Goal: Information Seeking & Learning: Check status

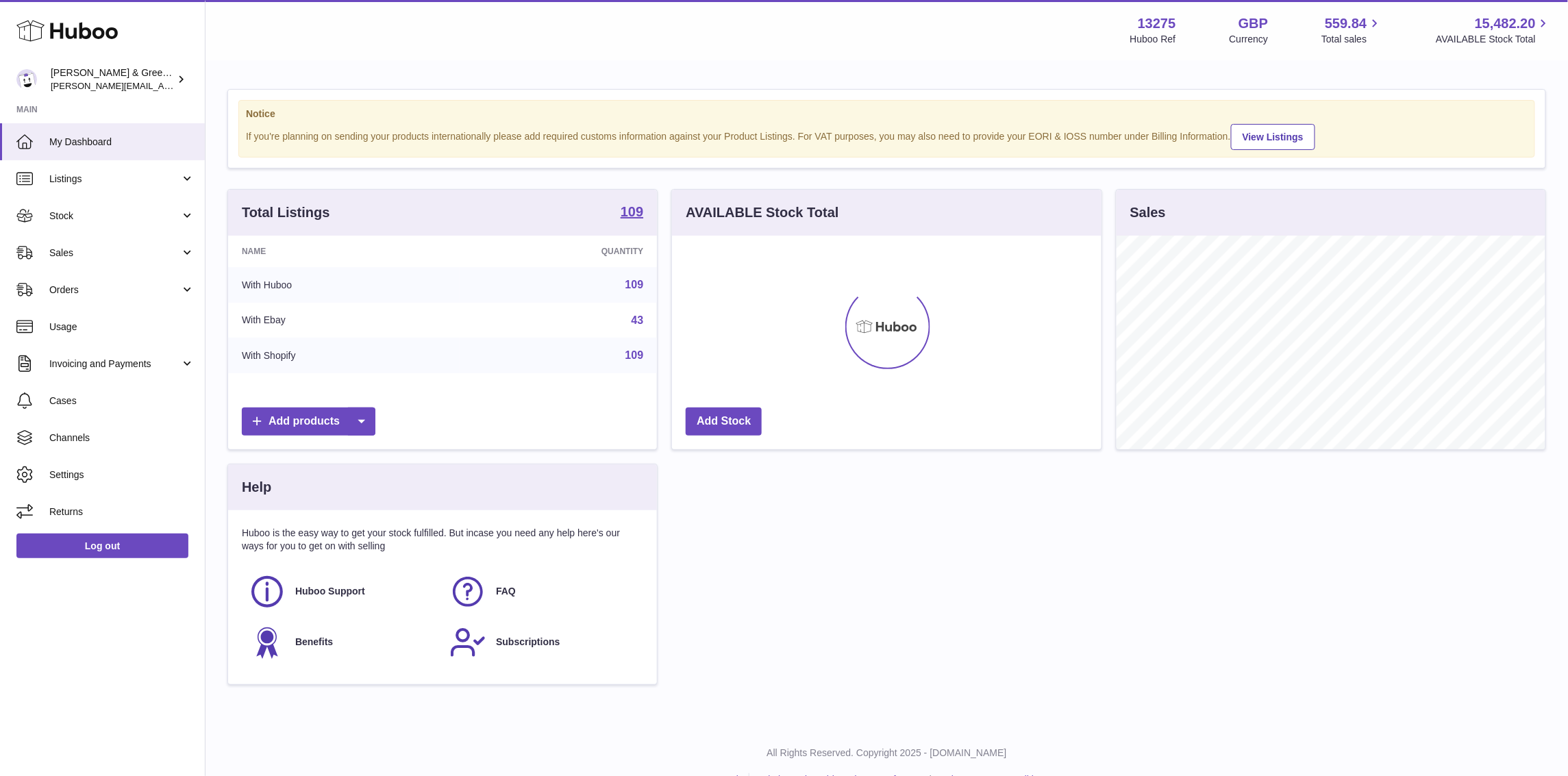
scroll to position [213, 429]
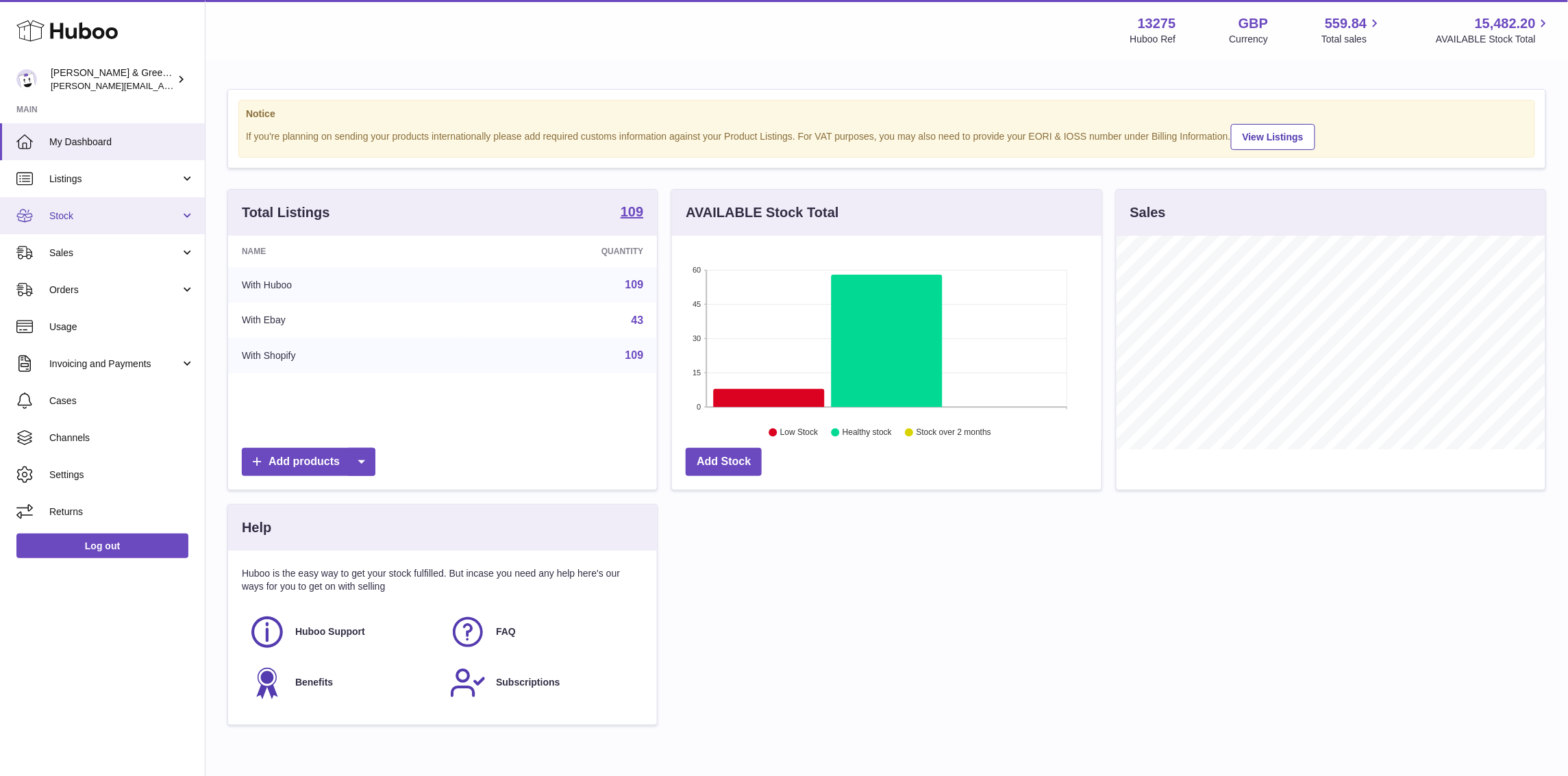
click at [157, 223] on link "Stock" at bounding box center [102, 216] width 205 height 37
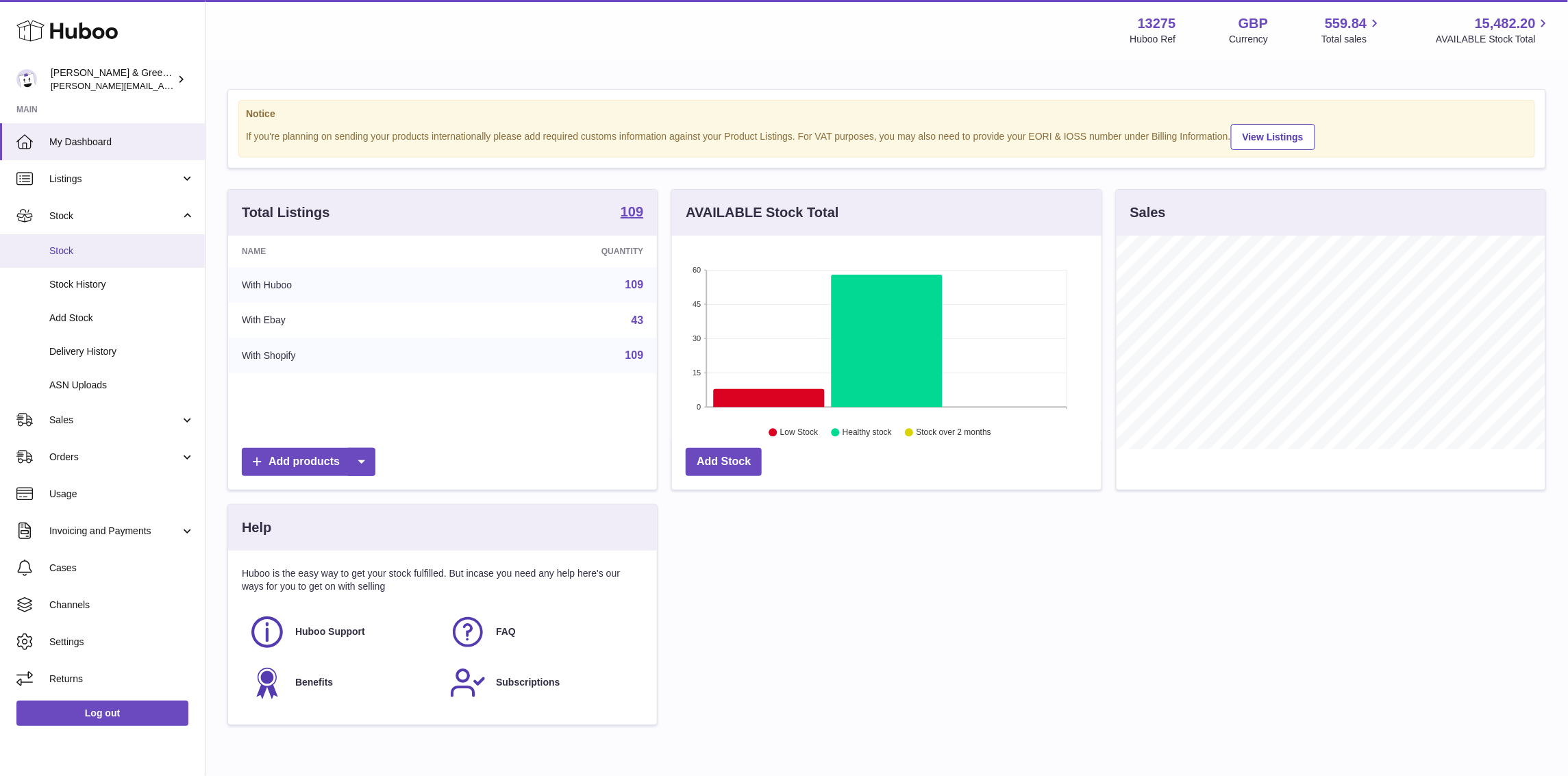
click at [153, 263] on link "Stock" at bounding box center [102, 251] width 205 height 33
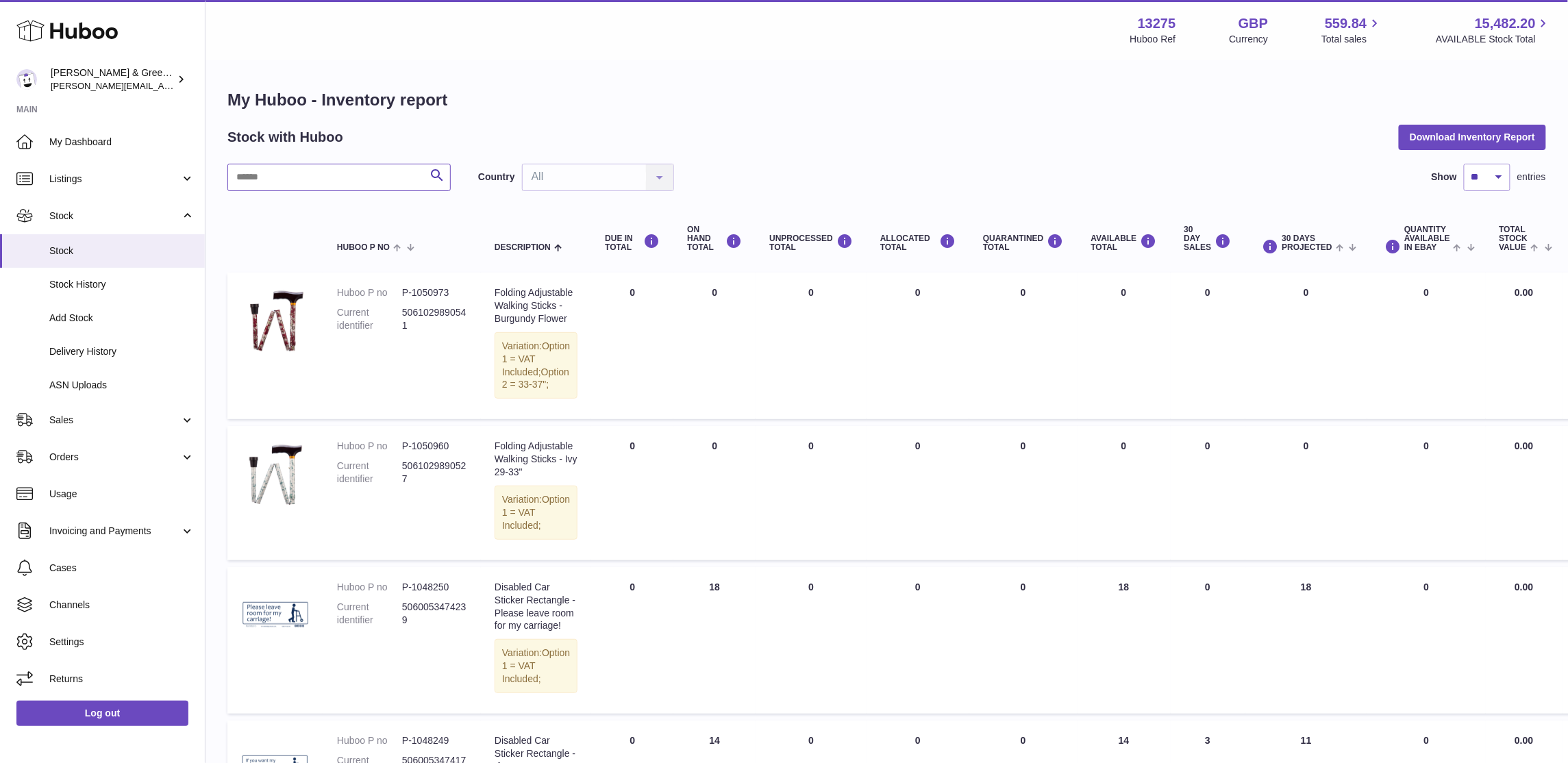
click at [263, 175] on input "text" at bounding box center [339, 178] width 223 height 28
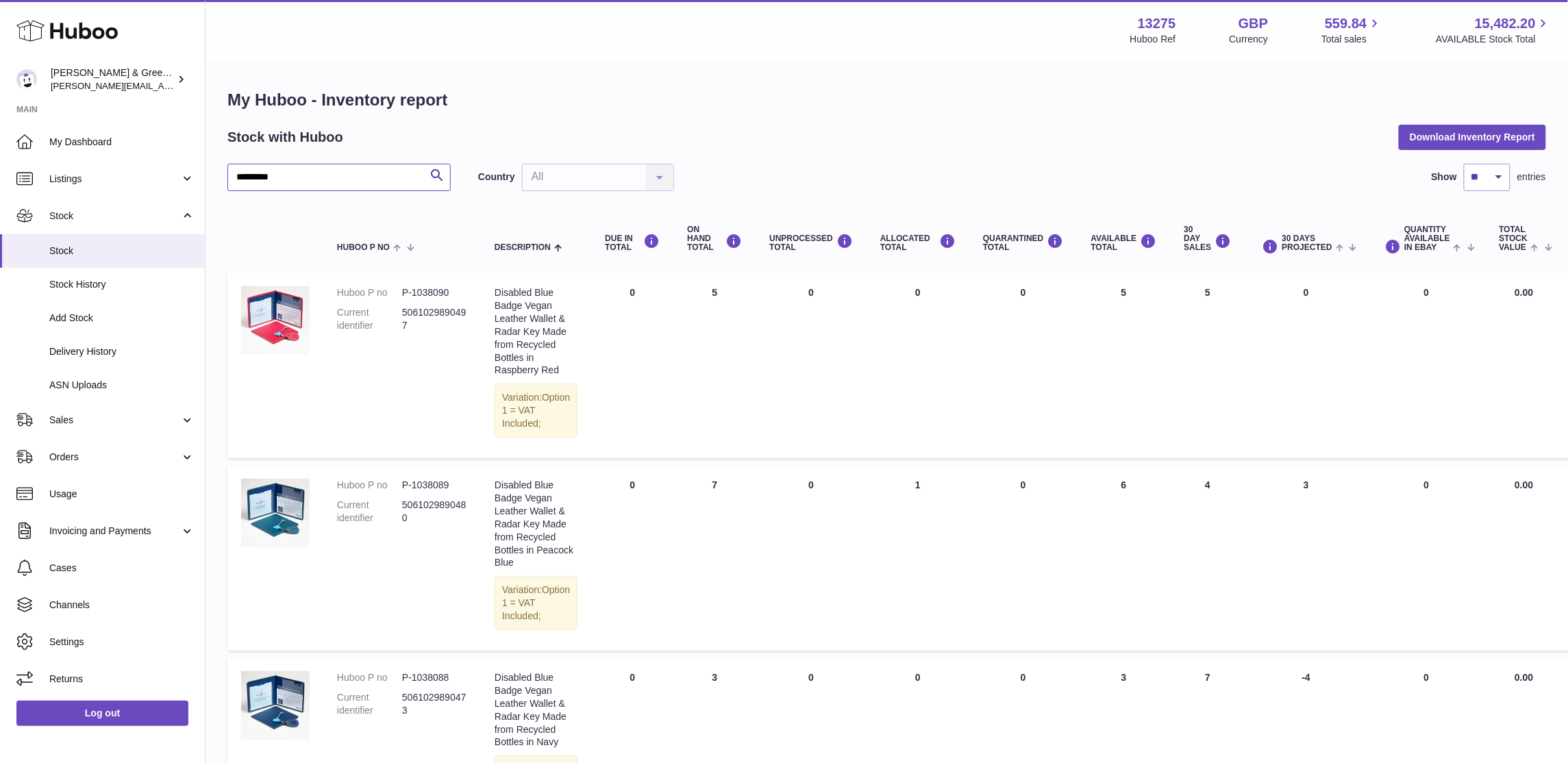
click at [246, 182] on input "*********" at bounding box center [339, 178] width 223 height 28
type input "***"
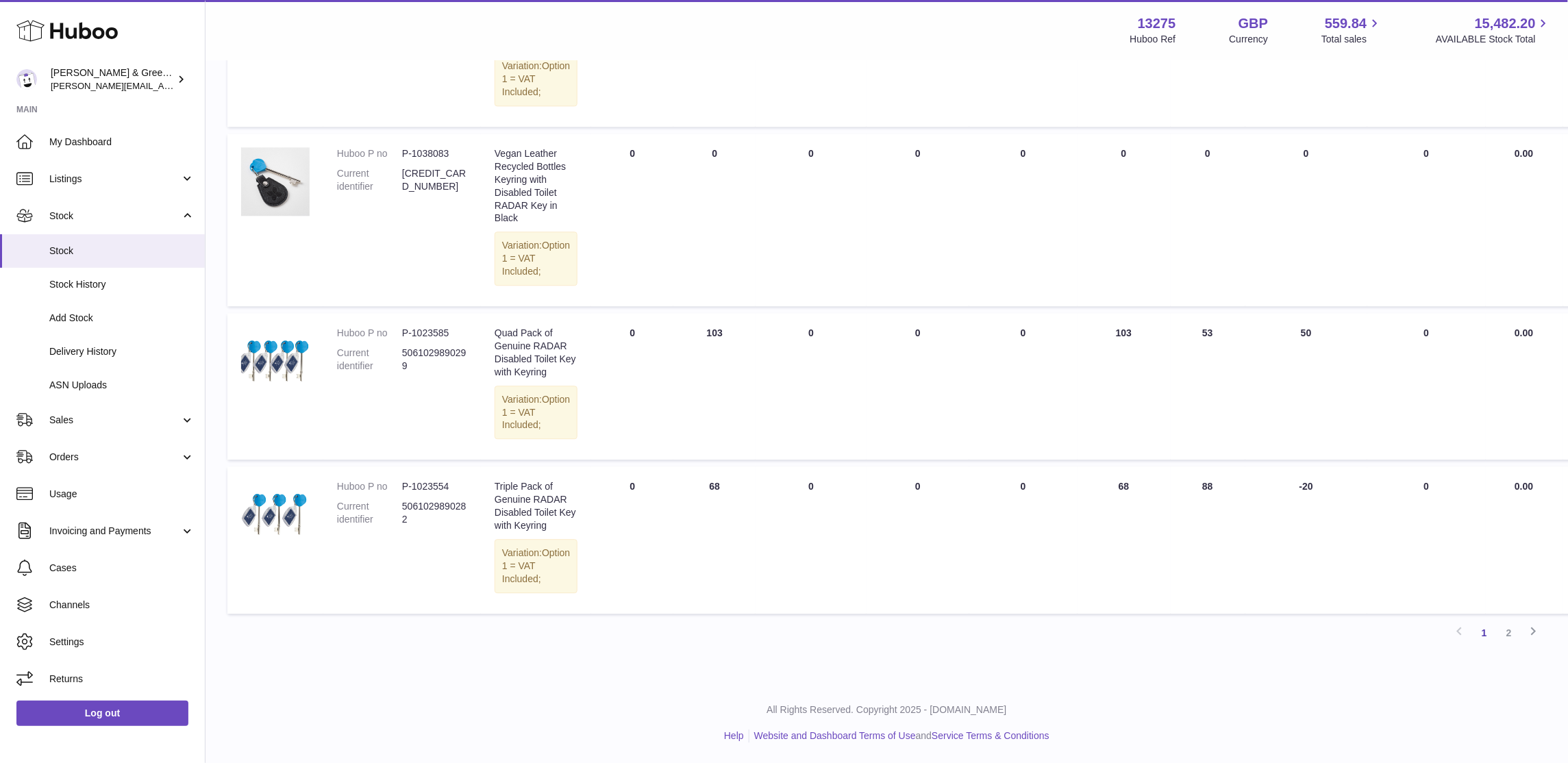
scroll to position [1664, 0]
click at [1507, 628] on link "2" at bounding box center [1509, 632] width 25 height 25
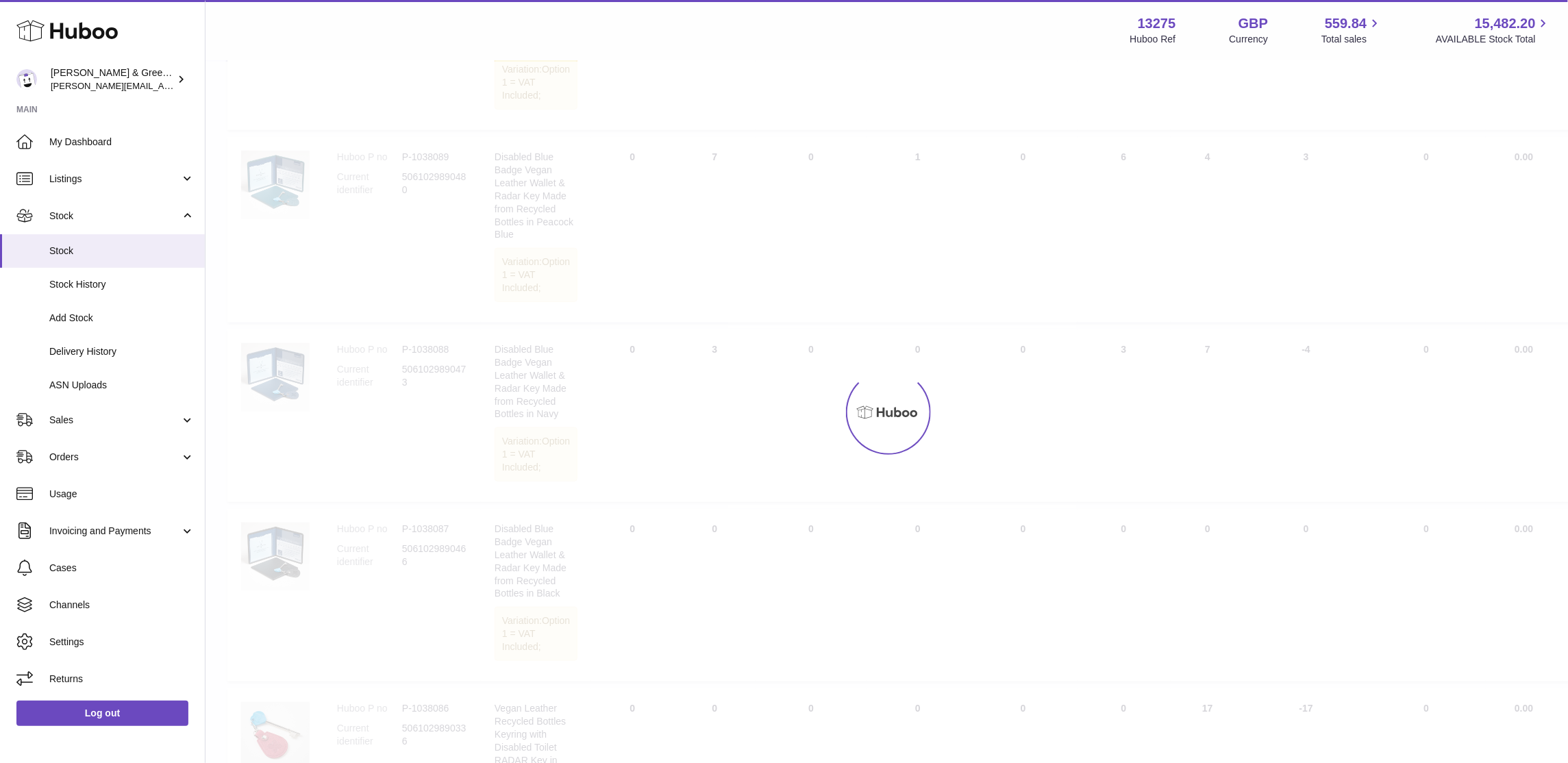
scroll to position [62, 0]
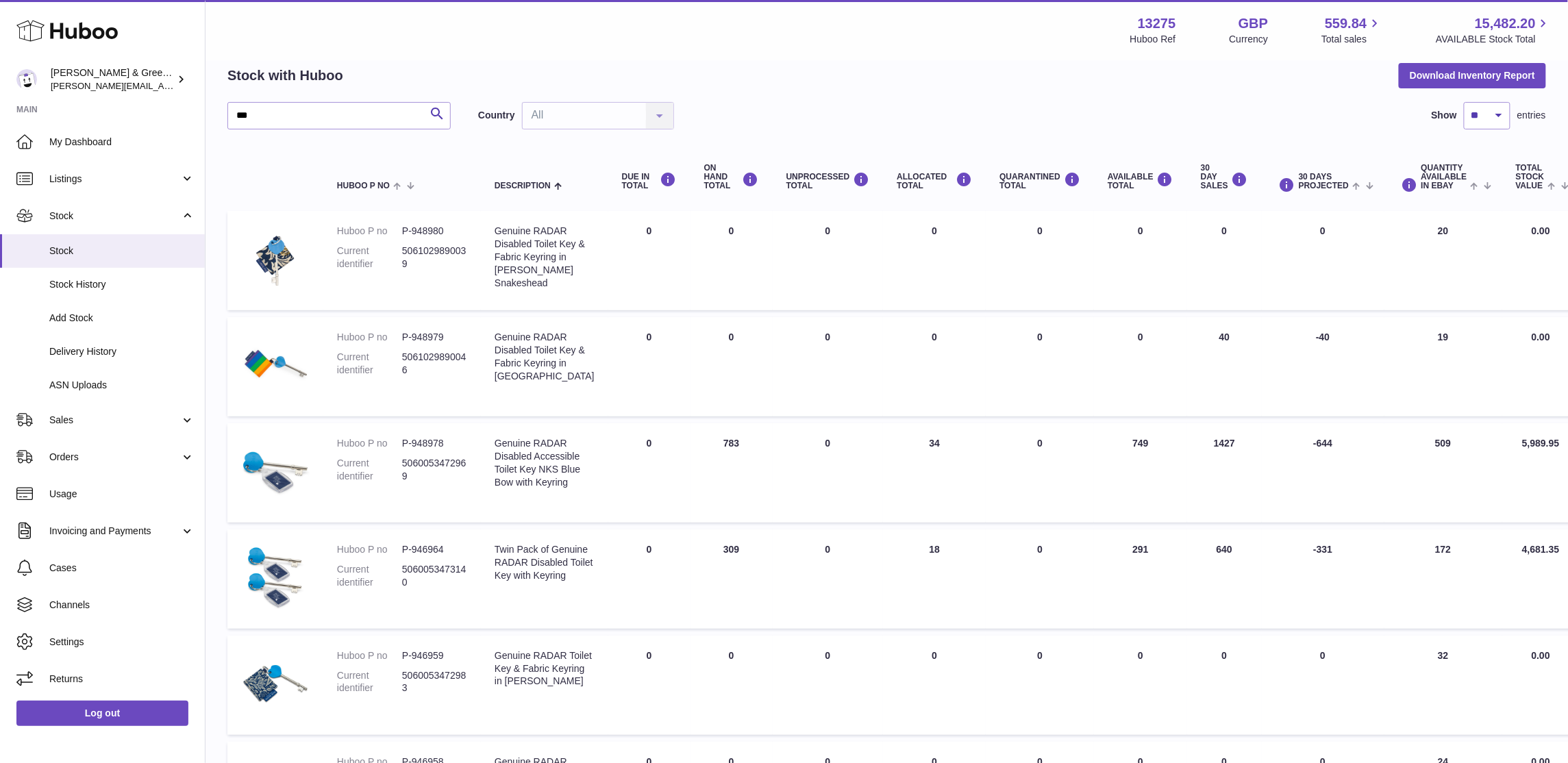
click at [1102, 470] on td "AVAILABLE Total 749" at bounding box center [1140, 473] width 93 height 100
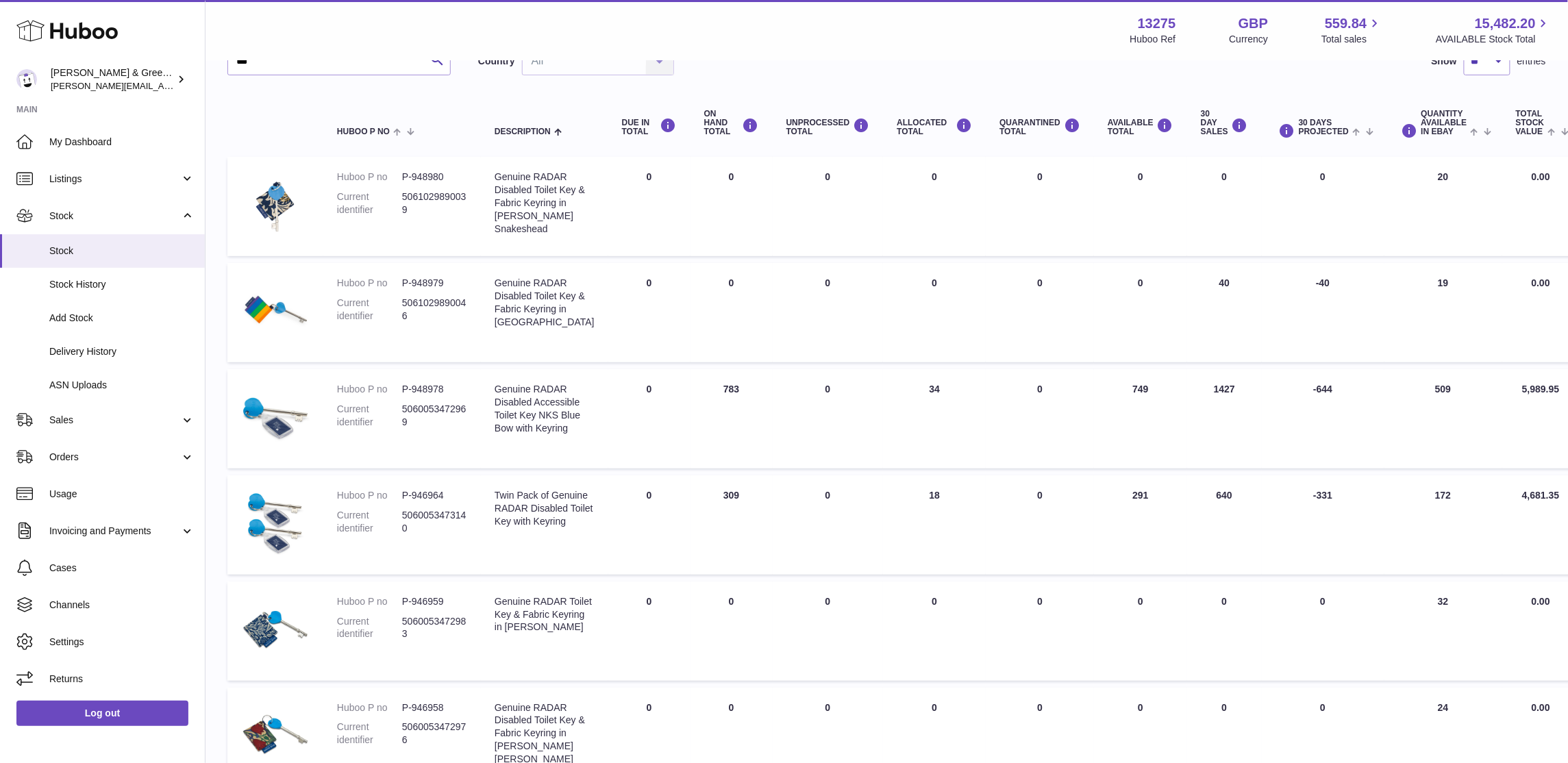
scroll to position [95, 0]
